Goal: Browse casually

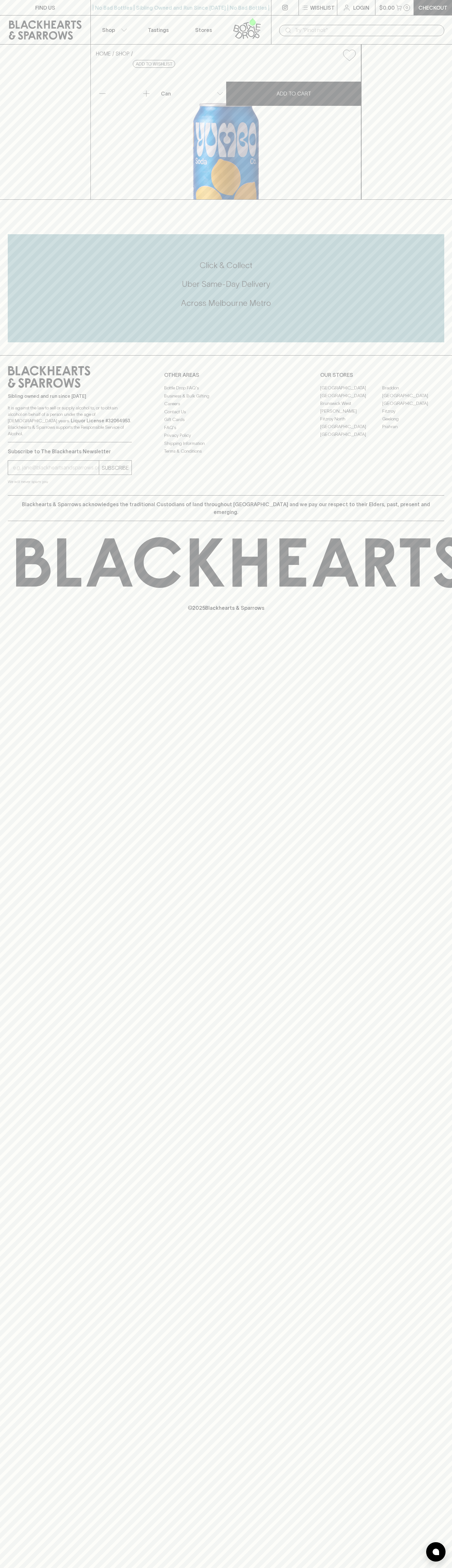
click at [112, 27] on p "Shop" at bounding box center [108, 30] width 13 height 8
click at [440, 485] on div at bounding box center [226, 784] width 452 height 1568
click at [41, 1567] on html "FIND US | No Bad Bottles | Sibling Owned and Run Since [DATE] | No Bad Bottles …" at bounding box center [226, 784] width 452 height 1568
click at [7, 782] on div at bounding box center [226, 784] width 452 height 1568
